Goal: Information Seeking & Learning: Check status

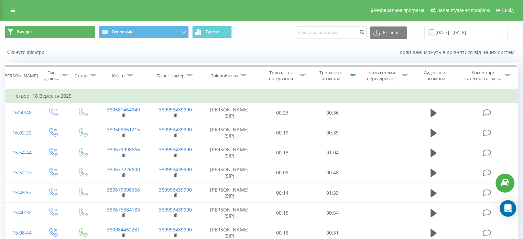
click at [90, 31] on icon at bounding box center [89, 32] width 5 height 3
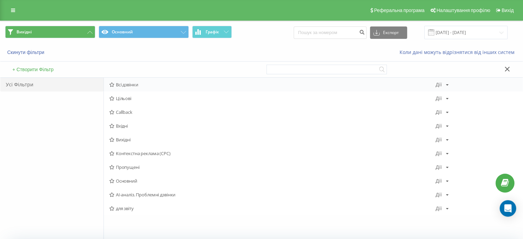
click at [133, 82] on span "Всі дзвінки" at bounding box center [272, 84] width 326 height 5
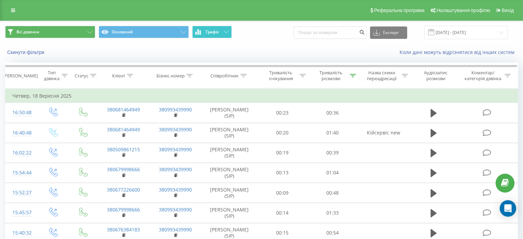
click at [213, 28] on button "Графік" at bounding box center [212, 32] width 40 height 12
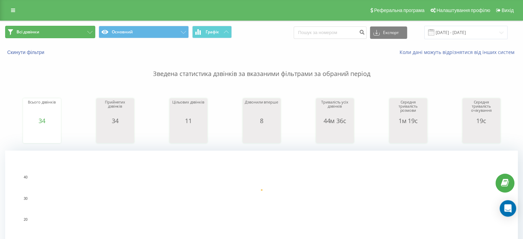
click at [86, 31] on button "Всі дзвінки" at bounding box center [50, 32] width 90 height 12
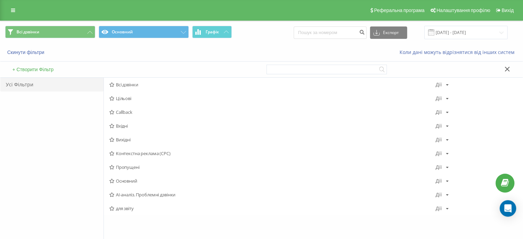
click at [49, 129] on div "Усі Фільтри" at bounding box center [51, 159] width 103 height 162
click at [128, 125] on span "Вхідні" at bounding box center [272, 126] width 326 height 5
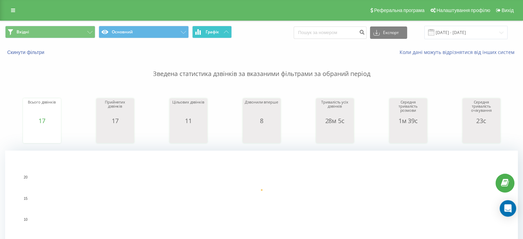
click at [226, 32] on icon at bounding box center [226, 32] width 5 height 2
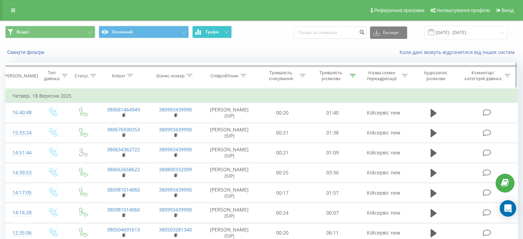
click at [336, 78] on div "Тривалість розмови" at bounding box center [331, 76] width 34 height 12
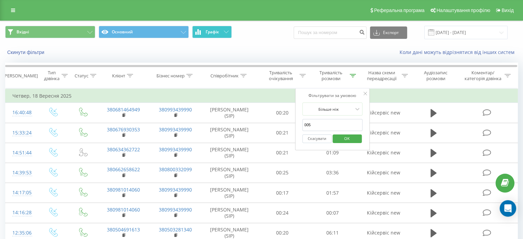
click at [324, 51] on div "Коли дані можуть відрізнятися вiд інших систем" at bounding box center [359, 52] width 326 height 7
click at [343, 134] on span "OK" at bounding box center [347, 138] width 19 height 11
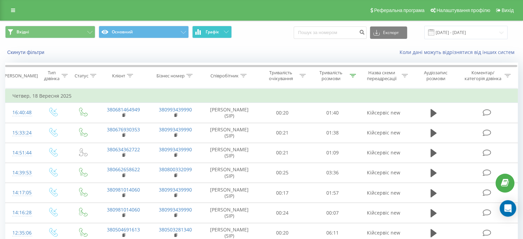
click at [220, 32] on button "Графік" at bounding box center [212, 32] width 40 height 12
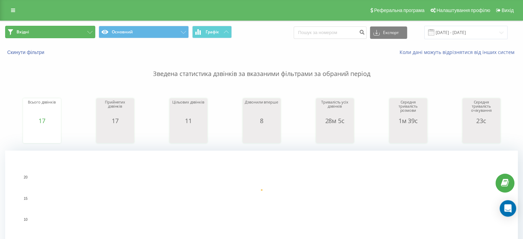
click at [85, 27] on button "Вхідні" at bounding box center [50, 32] width 90 height 12
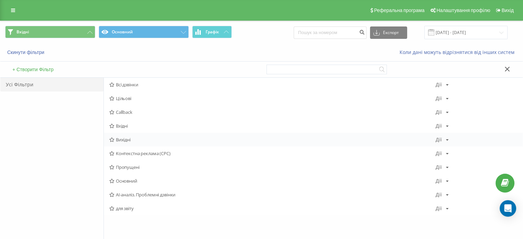
click at [131, 141] on span "Вихідні" at bounding box center [272, 139] width 326 height 5
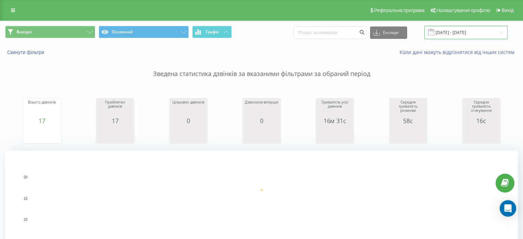
click at [450, 32] on input "[DATE] - [DATE]" at bounding box center [466, 32] width 83 height 13
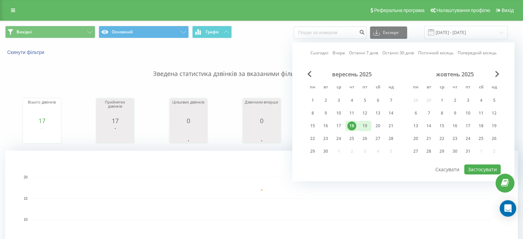
click at [363, 126] on div "19" at bounding box center [365, 125] width 9 height 9
click at [479, 168] on button "Застосувати" at bounding box center [482, 169] width 36 height 10
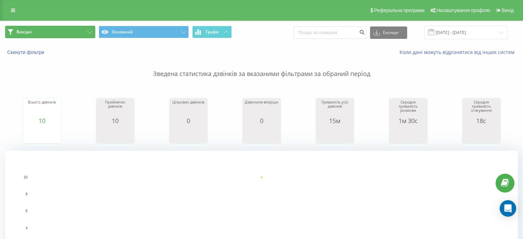
click at [86, 27] on button "Вихідні" at bounding box center [50, 32] width 90 height 12
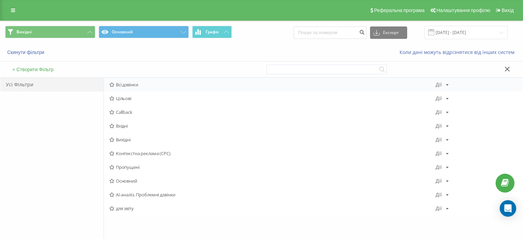
click at [121, 83] on span "Всі дзвінки" at bounding box center [272, 84] width 326 height 5
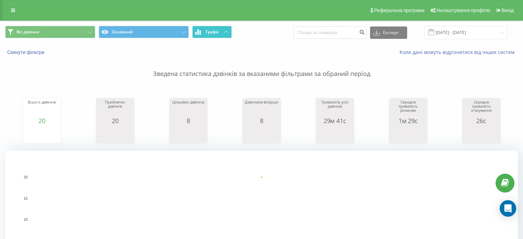
click at [220, 28] on button "Графік" at bounding box center [212, 32] width 40 height 12
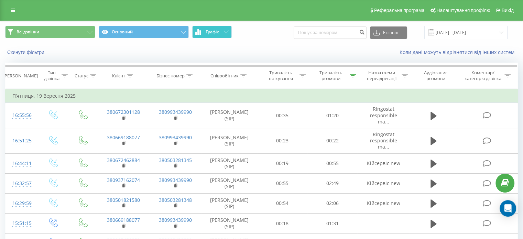
click at [219, 34] on button "Графік" at bounding box center [212, 32] width 40 height 12
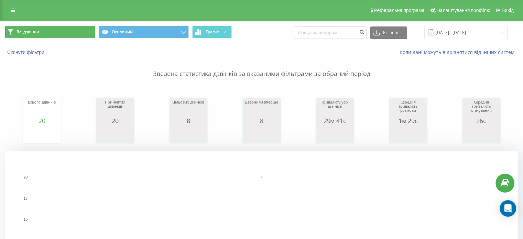
click at [90, 31] on icon at bounding box center [89, 32] width 5 height 3
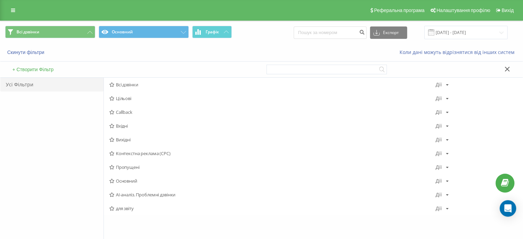
click at [128, 126] on span "Вхідні" at bounding box center [272, 126] width 326 height 5
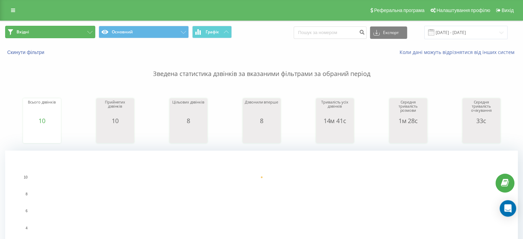
click at [88, 32] on icon at bounding box center [89, 32] width 5 height 3
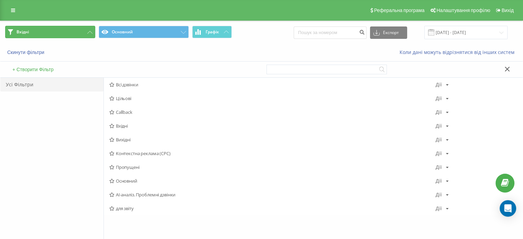
click at [88, 32] on icon at bounding box center [89, 32] width 5 height 3
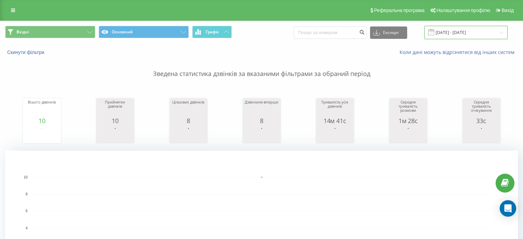
click at [452, 36] on input "[DATE] - [DATE]" at bounding box center [466, 32] width 83 height 13
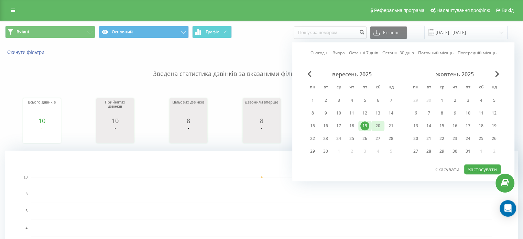
click at [377, 124] on div "20" at bounding box center [378, 125] width 9 height 9
click at [486, 167] on button "Застосувати" at bounding box center [482, 169] width 36 height 10
type input "[DATE] - [DATE]"
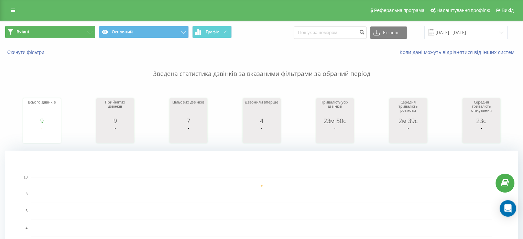
click at [83, 32] on button "Вхідні" at bounding box center [50, 32] width 90 height 12
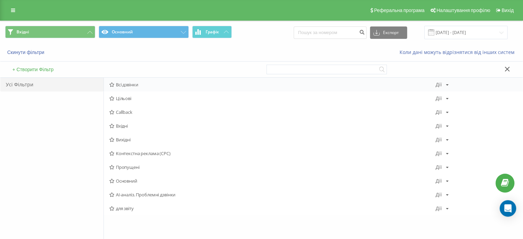
click at [128, 85] on span "Всі дзвінки" at bounding box center [272, 84] width 326 height 5
